Goal: Task Accomplishment & Management: Use online tool/utility

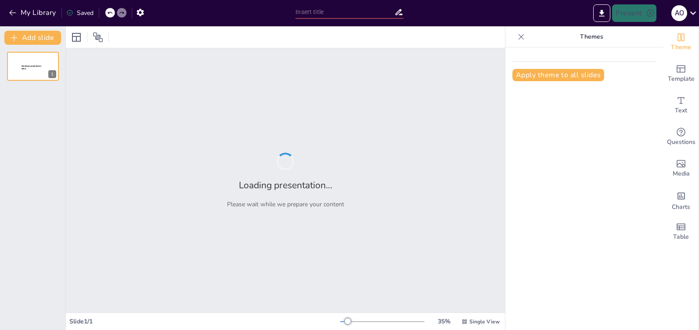
type input "Standard Work in Action: A Comprehensive Approach to Quality Plan Implementation"
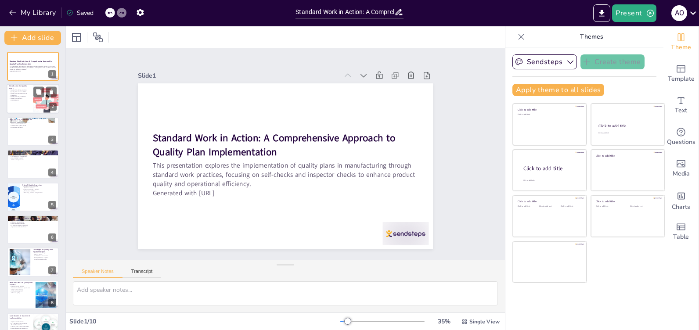
click at [24, 104] on div at bounding box center [33, 99] width 53 height 30
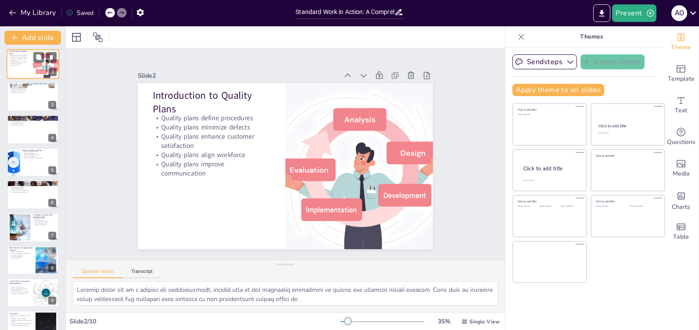
scroll to position [35, 0]
click at [25, 104] on div at bounding box center [33, 97] width 53 height 30
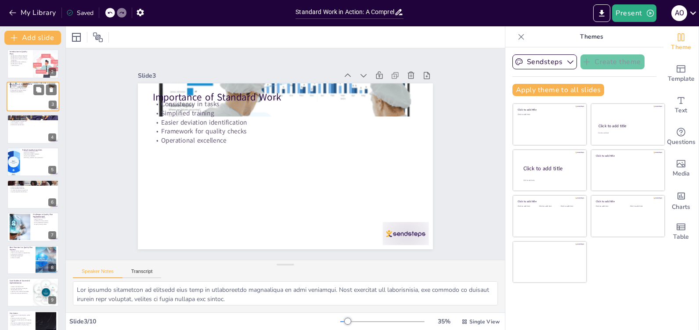
scroll to position [0, 0]
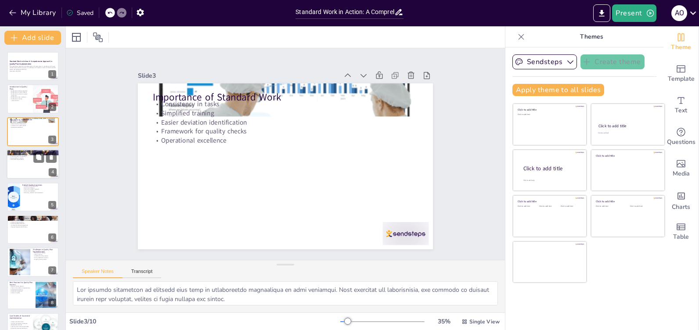
click at [36, 168] on div at bounding box center [33, 164] width 53 height 30
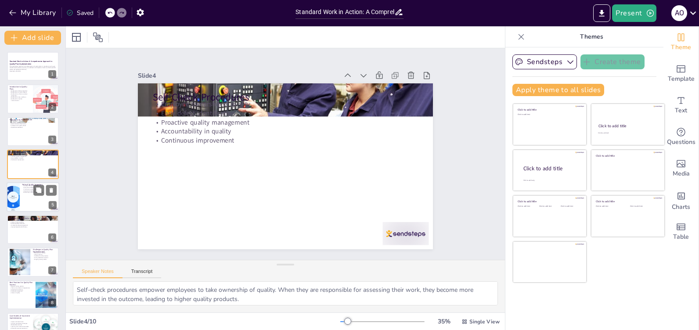
click at [33, 190] on p "Constructive feedback" at bounding box center [39, 191] width 34 height 2
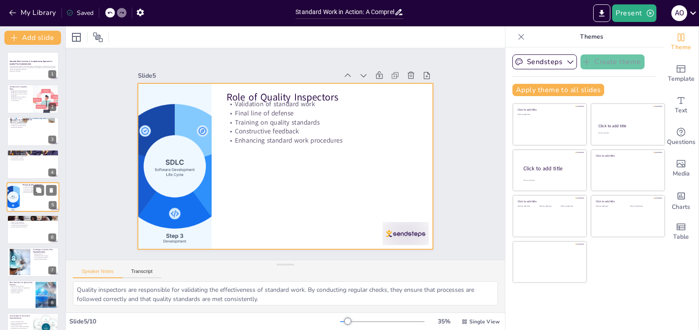
scroll to position [10, 0]
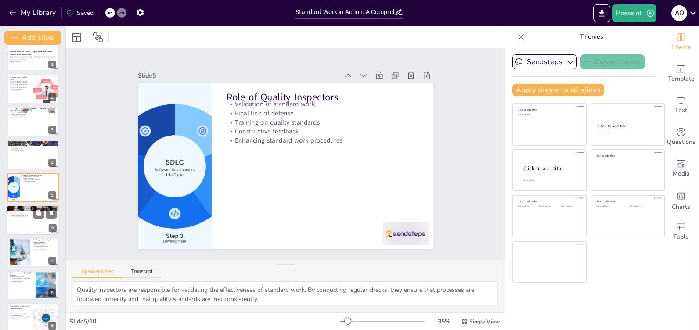
click at [30, 213] on p "Enhanced defect detection" at bounding box center [32, 214] width 47 height 2
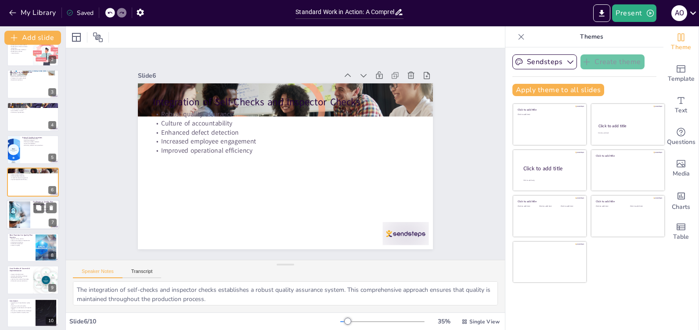
scroll to position [52, 0]
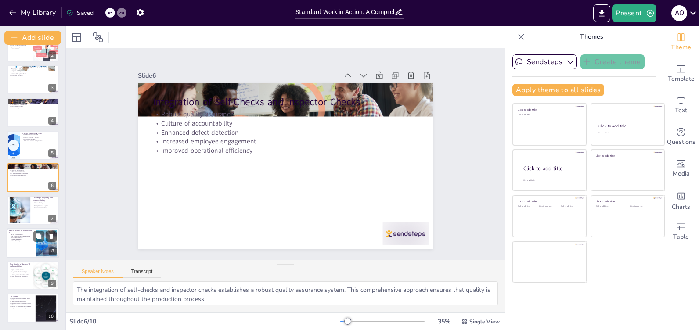
click at [23, 235] on p "Clear communication of expectations" at bounding box center [21, 236] width 24 height 2
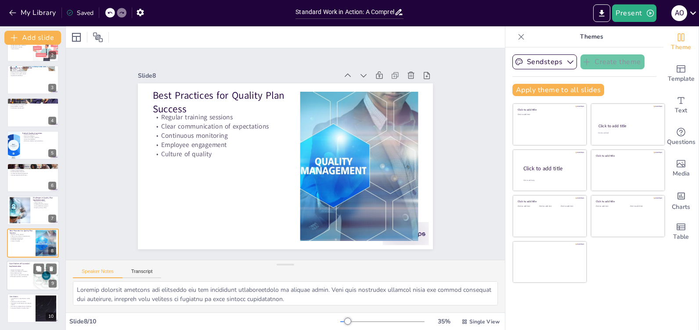
click at [30, 277] on div at bounding box center [33, 276] width 53 height 30
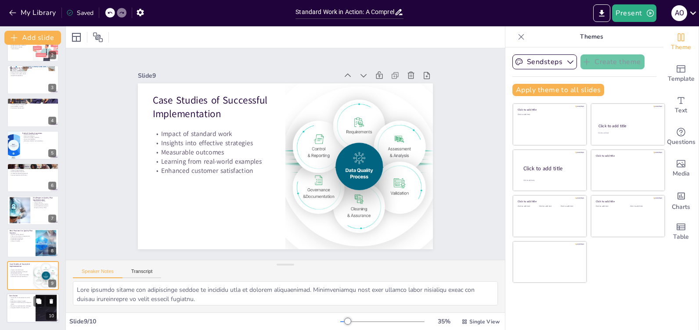
click at [27, 307] on p "Long-term benefits of quality focus" at bounding box center [21, 308] width 24 height 2
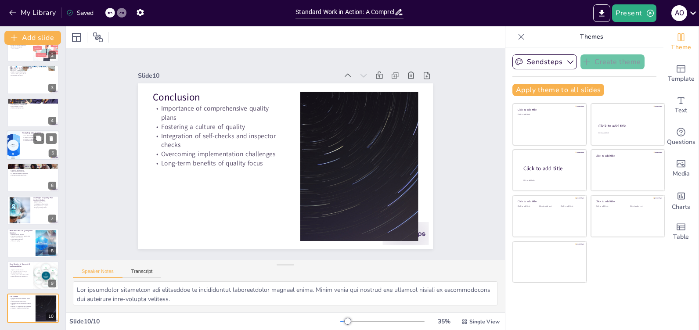
click at [32, 154] on div at bounding box center [33, 145] width 53 height 30
type textarea "Quality inspectors are responsible for validating the effectiveness of standard…"
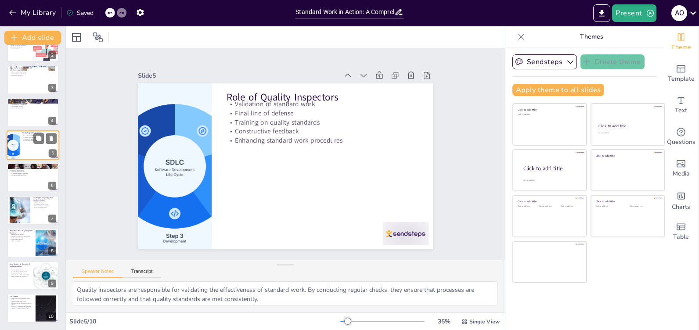
scroll to position [10, 0]
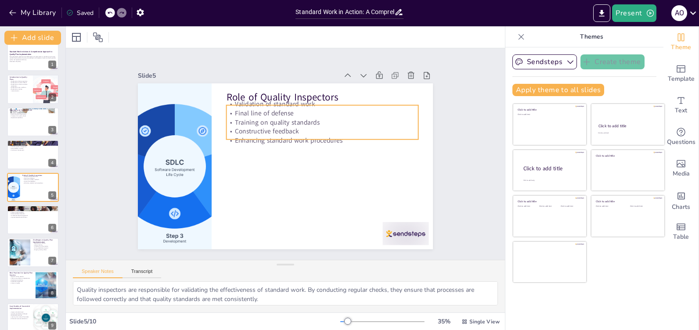
click at [264, 102] on p "Validation of standard work" at bounding box center [344, 135] width 161 height 120
click at [250, 102] on p "Validation of standard work" at bounding box center [339, 123] width 179 height 86
click at [237, 104] on p "Validation of standard work" at bounding box center [332, 112] width 190 height 49
click at [280, 104] on p "Validation of standard work" at bounding box center [347, 148] width 135 height 149
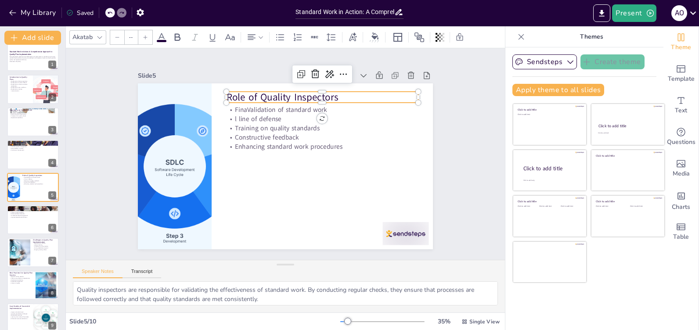
type input "48"
click at [223, 146] on p "Role of Quality Inspectors" at bounding box center [228, 191] width 181 height 90
click at [322, 95] on p "Role of Quality Inspectors" at bounding box center [349, 178] width 54 height 190
click at [244, 93] on p "Role of Quality Inspectors" at bounding box center [337, 111] width 187 height 72
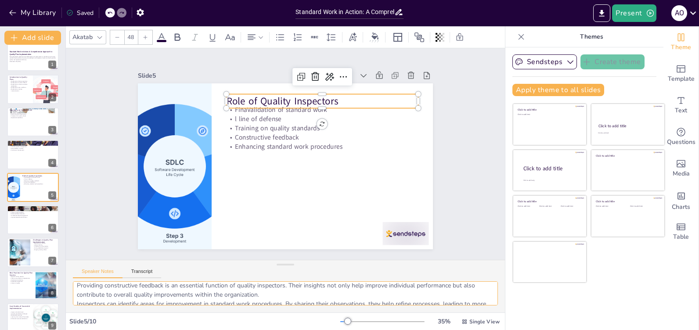
scroll to position [76, 0]
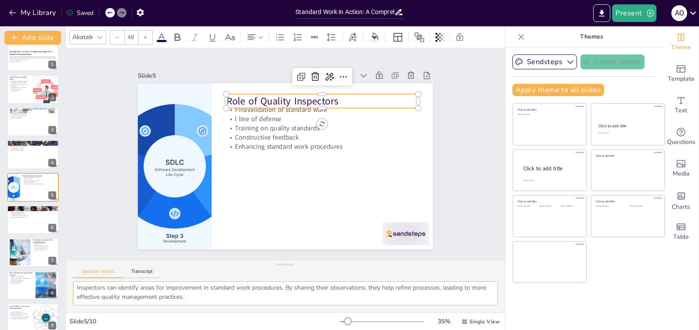
drag, startPoint x: 76, startPoint y: 288, endPoint x: 218, endPoint y: 315, distance: 144.2
click at [218, 315] on div "Akatab 48 Slide 1 Standard Work in Action: A Comprehensive Approach to Quality …" at bounding box center [285, 178] width 439 height 304
click at [275, 85] on div at bounding box center [280, 80] width 10 height 10
click at [321, 95] on div at bounding box center [325, 91] width 8 height 8
click at [413, 162] on div at bounding box center [281, 165] width 332 height 249
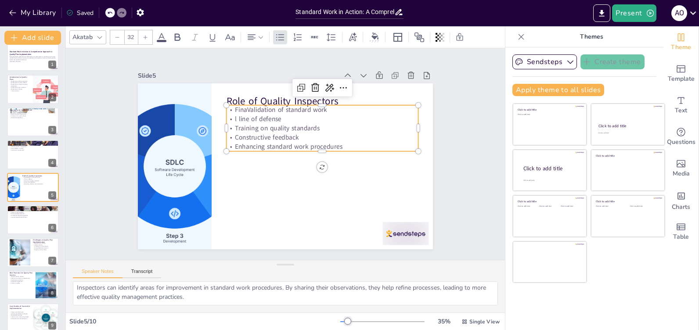
click at [409, 103] on div "Role of Quality Inspectors FinaValidation of standard work l line of defense Tr…" at bounding box center [274, 160] width 291 height 338
drag, startPoint x: 409, startPoint y: 103, endPoint x: 292, endPoint y: 86, distance: 118.1
click at [320, 93] on icon at bounding box center [327, 100] width 14 height 14
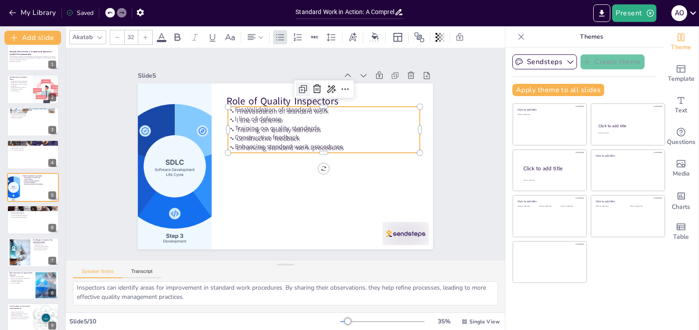
click at [345, 133] on icon at bounding box center [348, 136] width 7 height 7
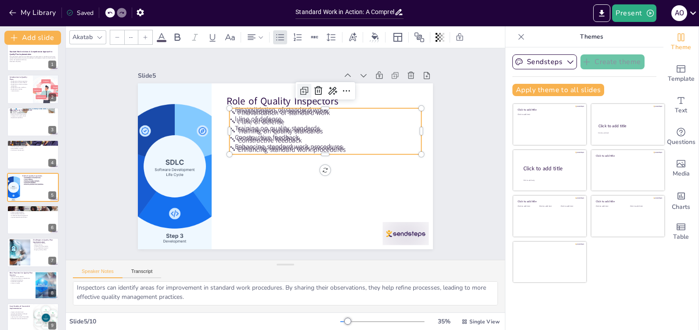
type input "32"
click at [287, 194] on div at bounding box center [297, 156] width 223 height 323
click at [373, 106] on p "FinaValidation of standard work" at bounding box center [333, 122] width 190 height 49
click at [371, 106] on p "FinaValidation of standard work" at bounding box center [337, 179] width 68 height 185
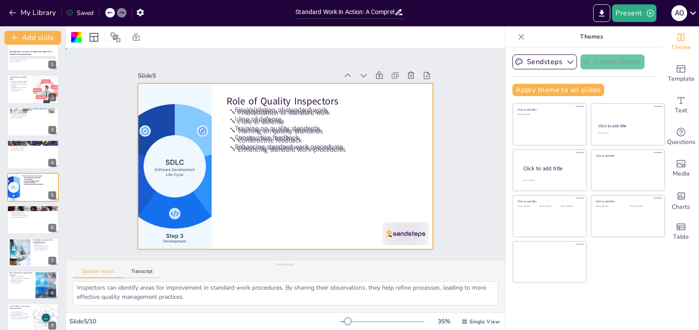
click at [298, 88] on div at bounding box center [291, 164] width 338 height 291
click at [298, 88] on div at bounding box center [276, 161] width 308 height 336
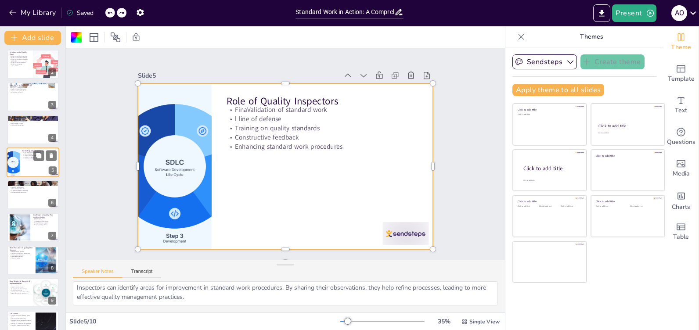
scroll to position [52, 0]
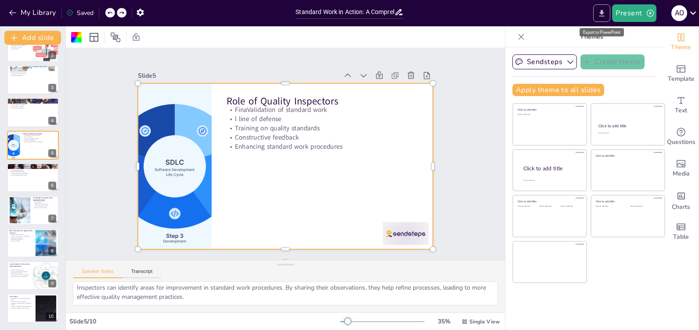
click at [597, 14] on button "Export to PowerPoint" at bounding box center [601, 13] width 17 height 18
